Goal: Transaction & Acquisition: Book appointment/travel/reservation

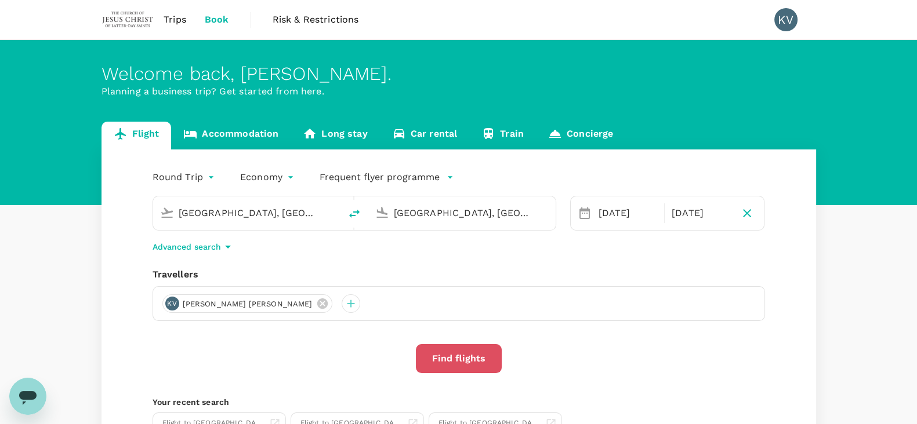
click at [479, 362] on button "Find flights" at bounding box center [459, 358] width 86 height 29
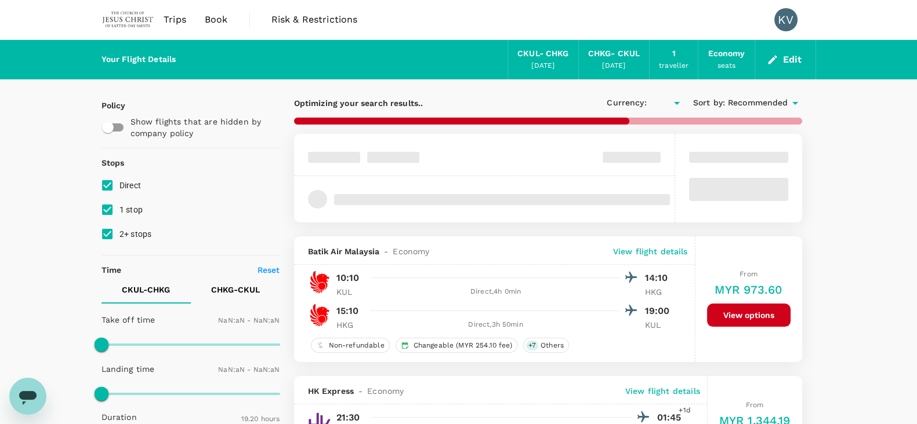
type input "MYR"
type input "1440"
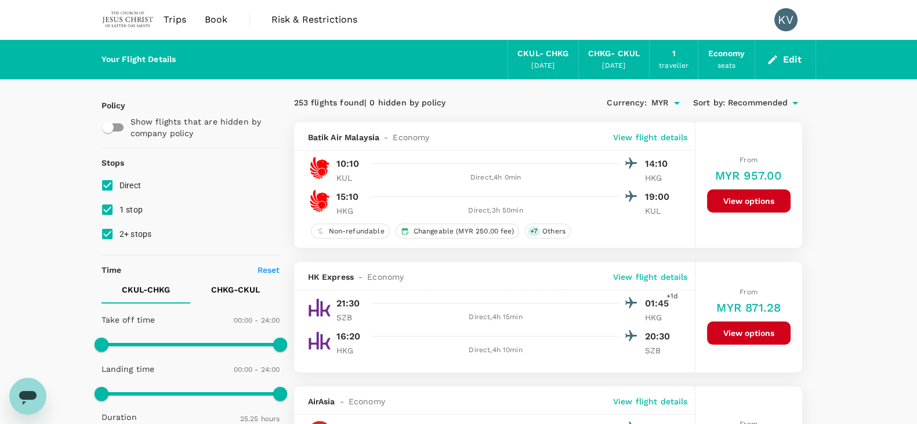
type input "1525"
click at [101, 210] on input "1 stop" at bounding box center [107, 210] width 24 height 24
checkbox input "false"
click at [101, 237] on input "2+ stops" at bounding box center [107, 234] width 24 height 24
checkbox input "false"
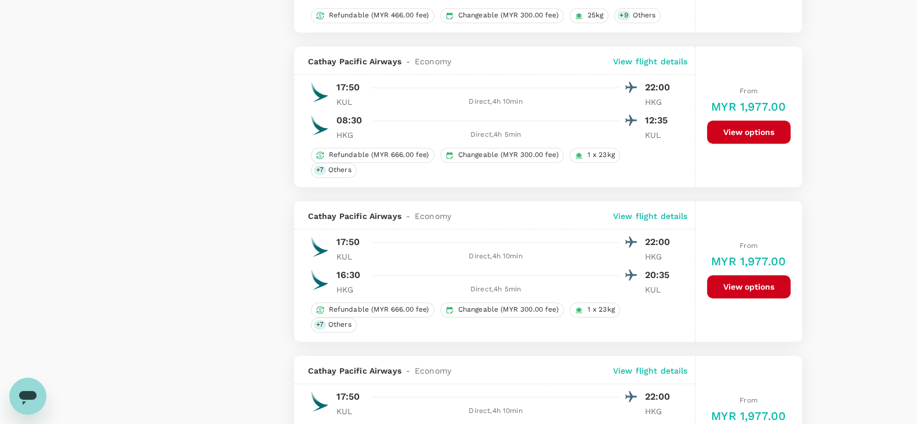
scroll to position [1232, 0]
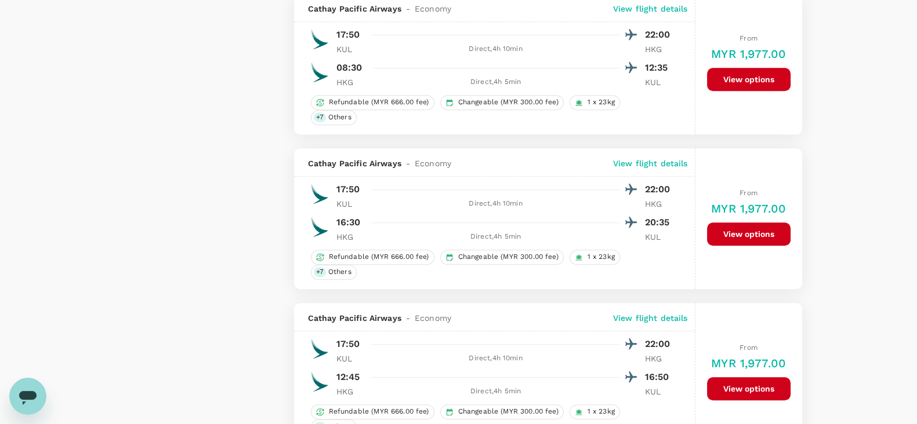
click at [892, 144] on div "Your Flight Details CKUL - CHKG [DATE] CHKG - CKUL [DATE] 1 traveller Economy s…" at bounding box center [458, 403] width 917 height 3190
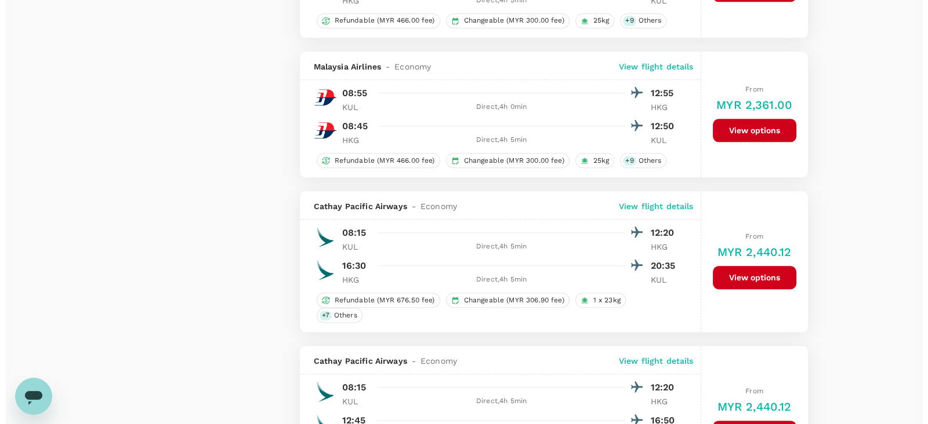
scroll to position [1811, 0]
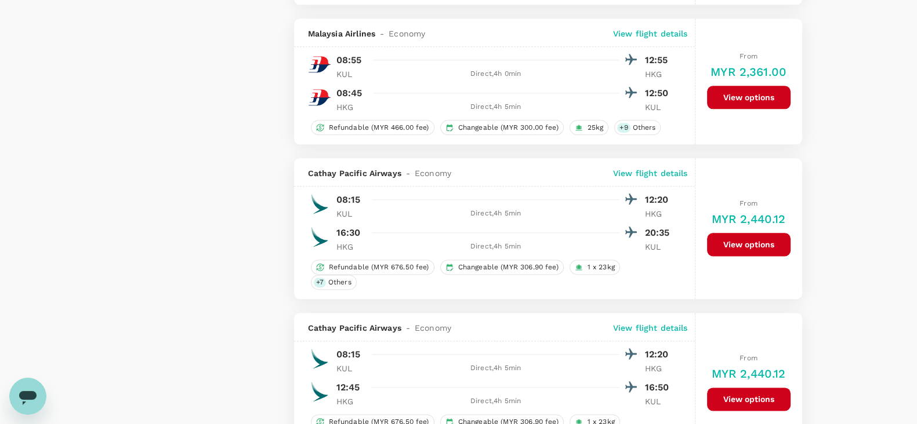
click at [659, 168] on p "View flight details" at bounding box center [650, 174] width 75 height 12
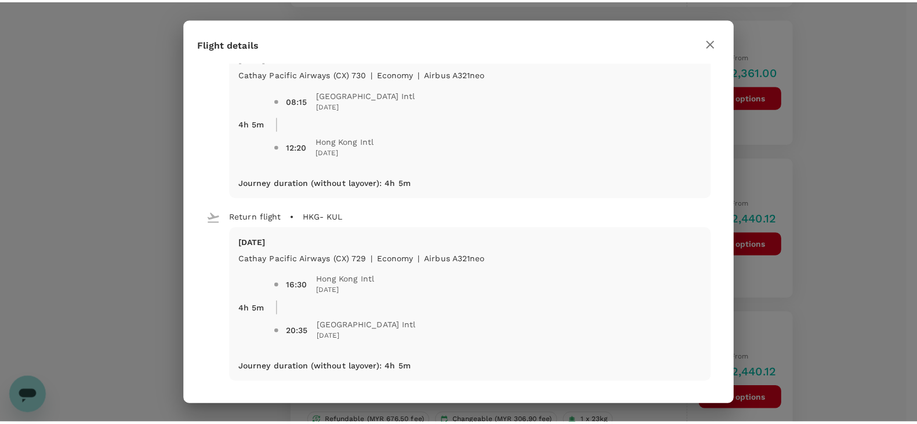
scroll to position [0, 0]
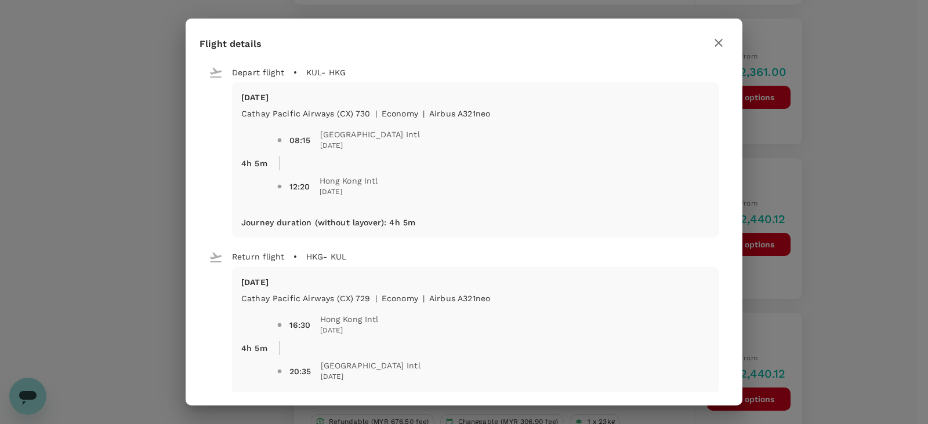
click at [868, 223] on div "Flight details Depart flight KUL - HKG [DATE] Cathay Pacific Airways (CX) 730 |…" at bounding box center [464, 212] width 928 height 424
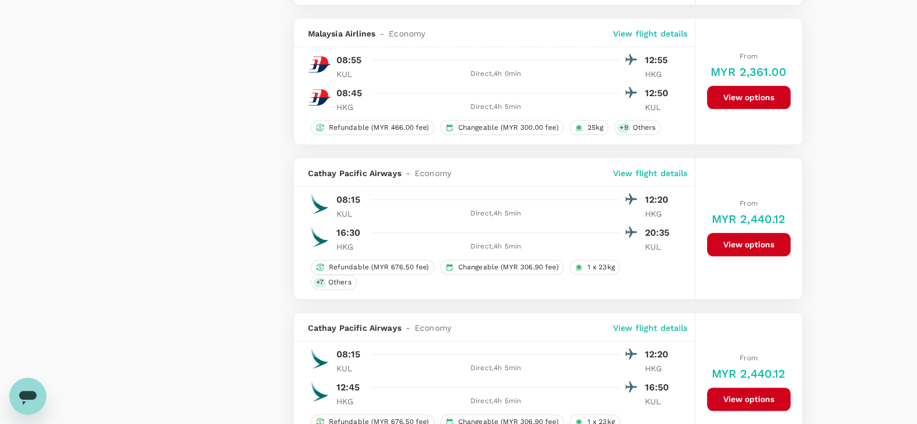
drag, startPoint x: 878, startPoint y: 61, endPoint x: 861, endPoint y: 54, distance: 18.2
